Goal: Task Accomplishment & Management: Use online tool/utility

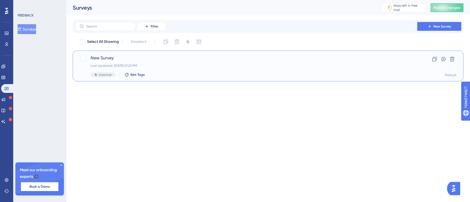
click at [100, 59] on span "New Survey" at bounding box center [246, 58] width 311 height 7
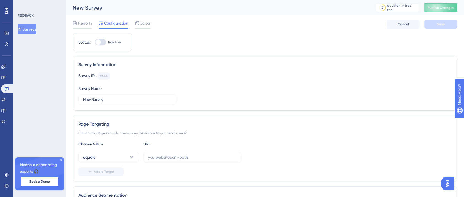
click at [147, 23] on span "Editor" at bounding box center [145, 23] width 10 height 7
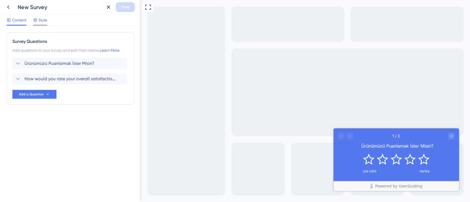
click at [46, 24] on div "Style" at bounding box center [40, 21] width 14 height 9
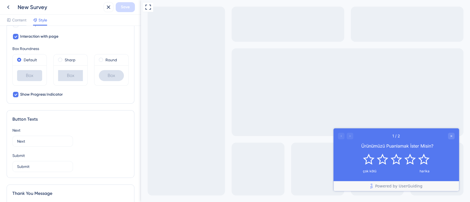
scroll to position [330, 0]
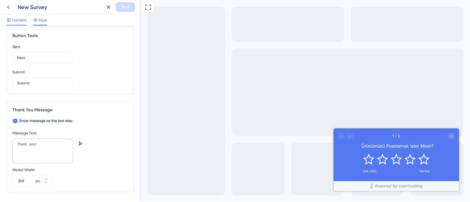
click at [19, 20] on span "Content" at bounding box center [19, 20] width 14 height 7
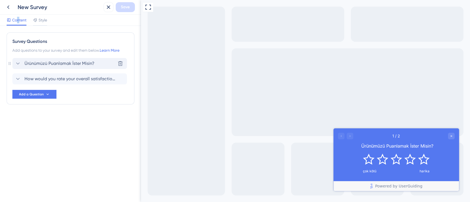
click at [54, 65] on span "Ürünümüzü Puanlamak İster Misin?" at bounding box center [59, 63] width 70 height 7
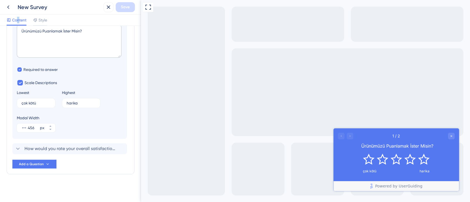
scroll to position [90, 0]
drag, startPoint x: 40, startPoint y: 103, endPoint x: 0, endPoint y: 98, distance: 40.2
click at [0, 98] on div "Survey Questions Add questions to your survey and edit them below. Learn More D…" at bounding box center [70, 114] width 141 height 176
drag, startPoint x: 40, startPoint y: 102, endPoint x: 22, endPoint y: 97, distance: 19.1
click at [22, 97] on div "Lowest çok kötü 4" at bounding box center [36, 98] width 39 height 19
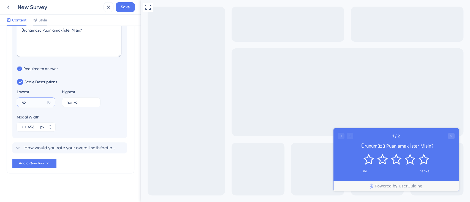
type input "K"
type input "İyi gibi"
click at [128, 6] on span "Save" at bounding box center [125, 7] width 9 height 7
